Goal: Information Seeking & Learning: Learn about a topic

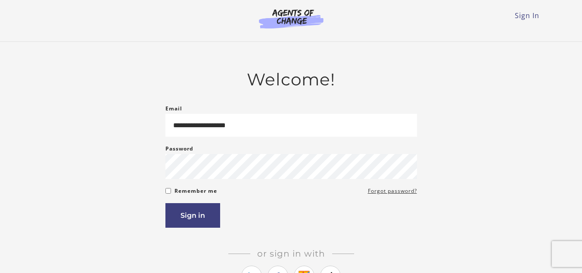
type input "**********"
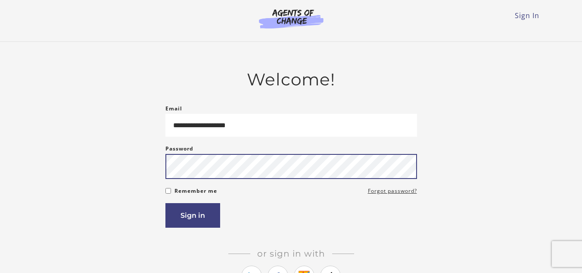
click at [166, 203] on button "Sign in" at bounding box center [193, 215] width 55 height 25
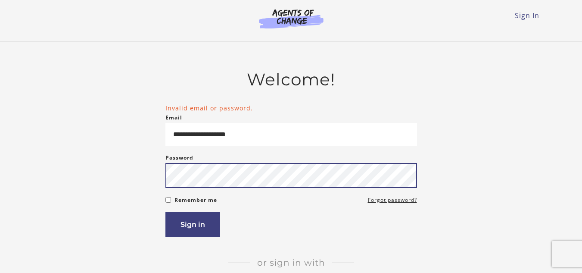
click at [166, 212] on button "Sign in" at bounding box center [193, 224] width 55 height 25
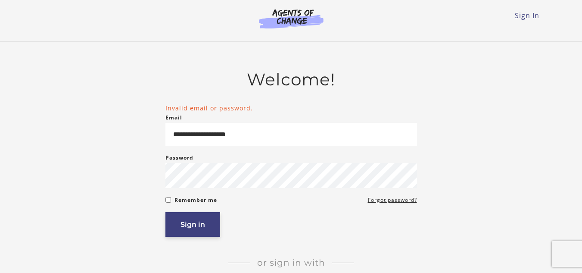
click at [213, 233] on button "Sign in" at bounding box center [193, 224] width 55 height 25
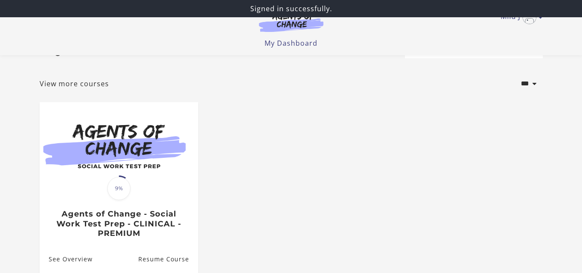
scroll to position [86, 0]
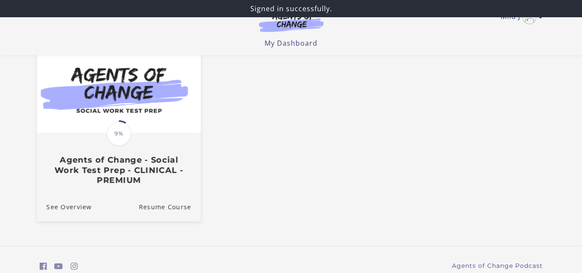
click at [146, 129] on img at bounding box center [119, 88] width 164 height 88
